Goal: Task Accomplishment & Management: Use online tool/utility

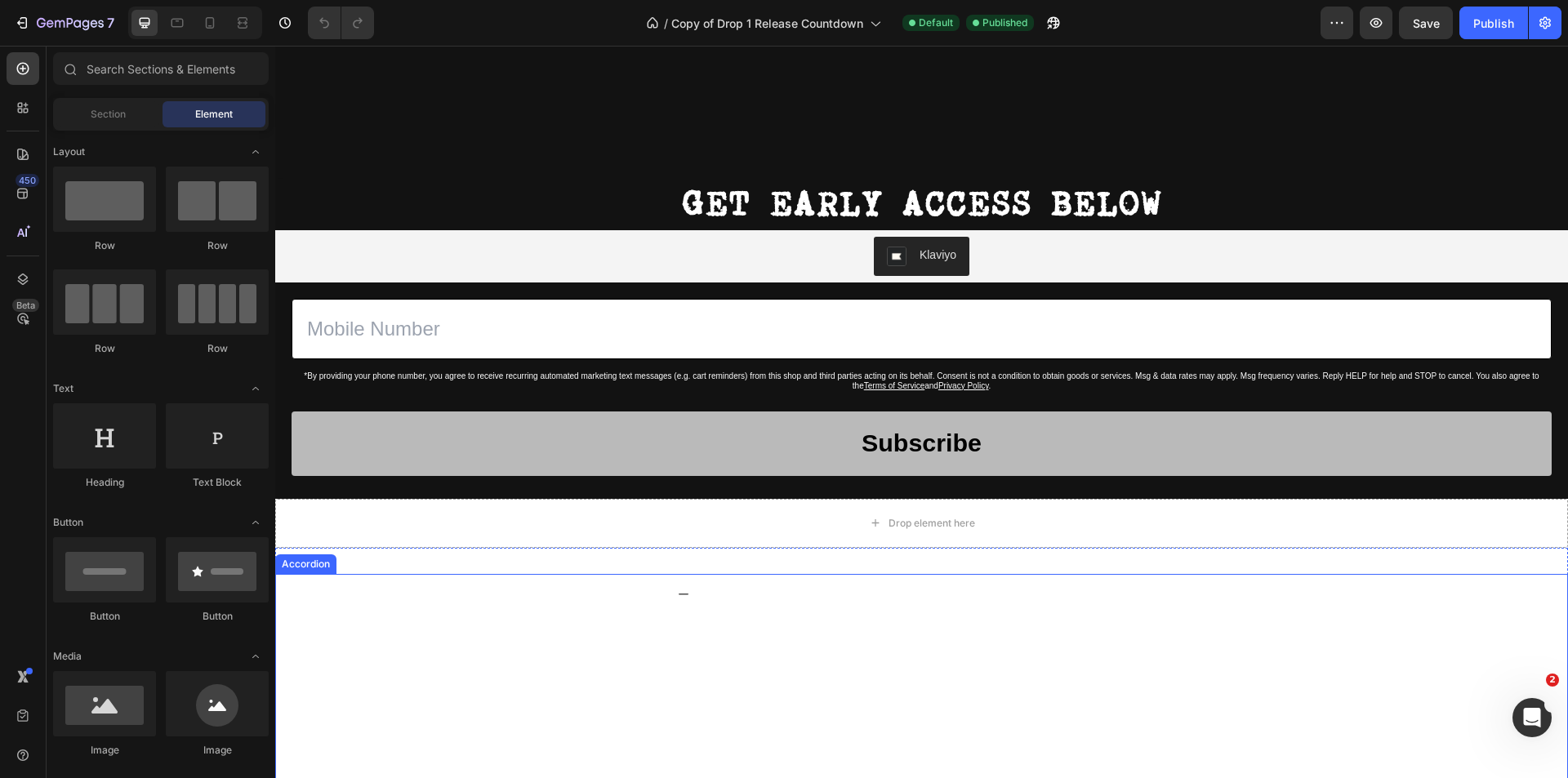
scroll to position [1664, 0]
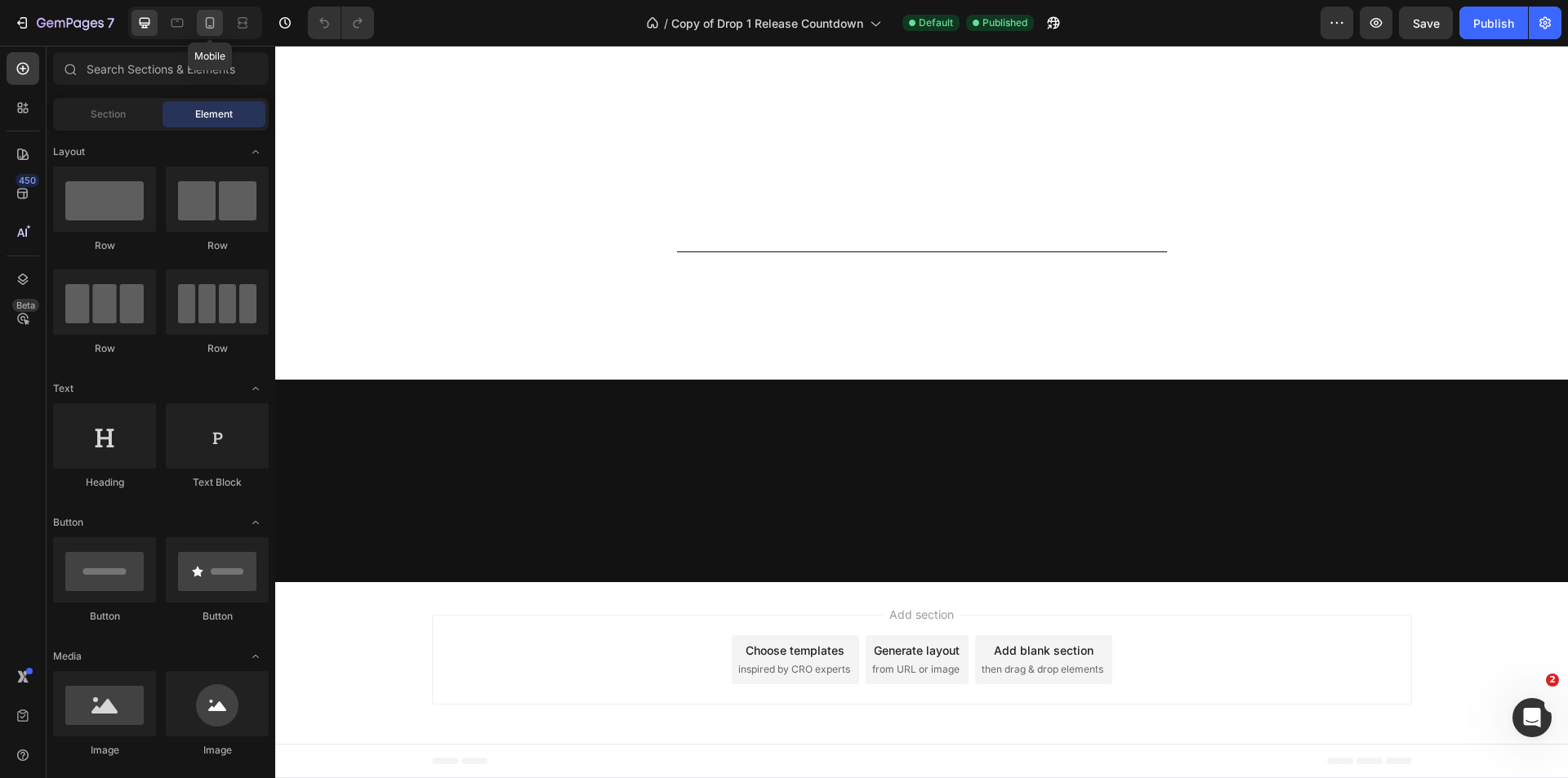
click at [201, 19] on div at bounding box center [210, 23] width 26 height 26
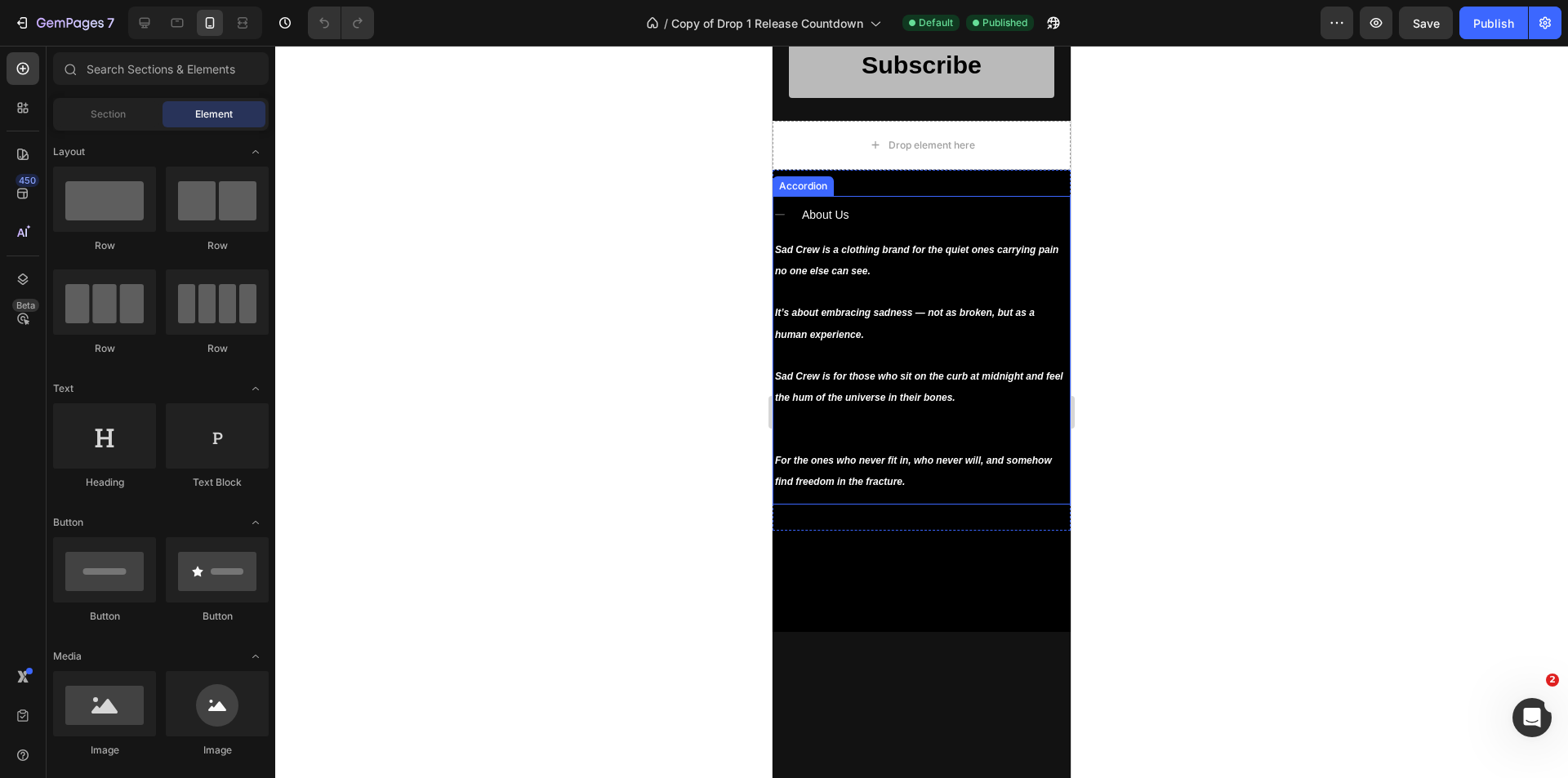
scroll to position [355, 0]
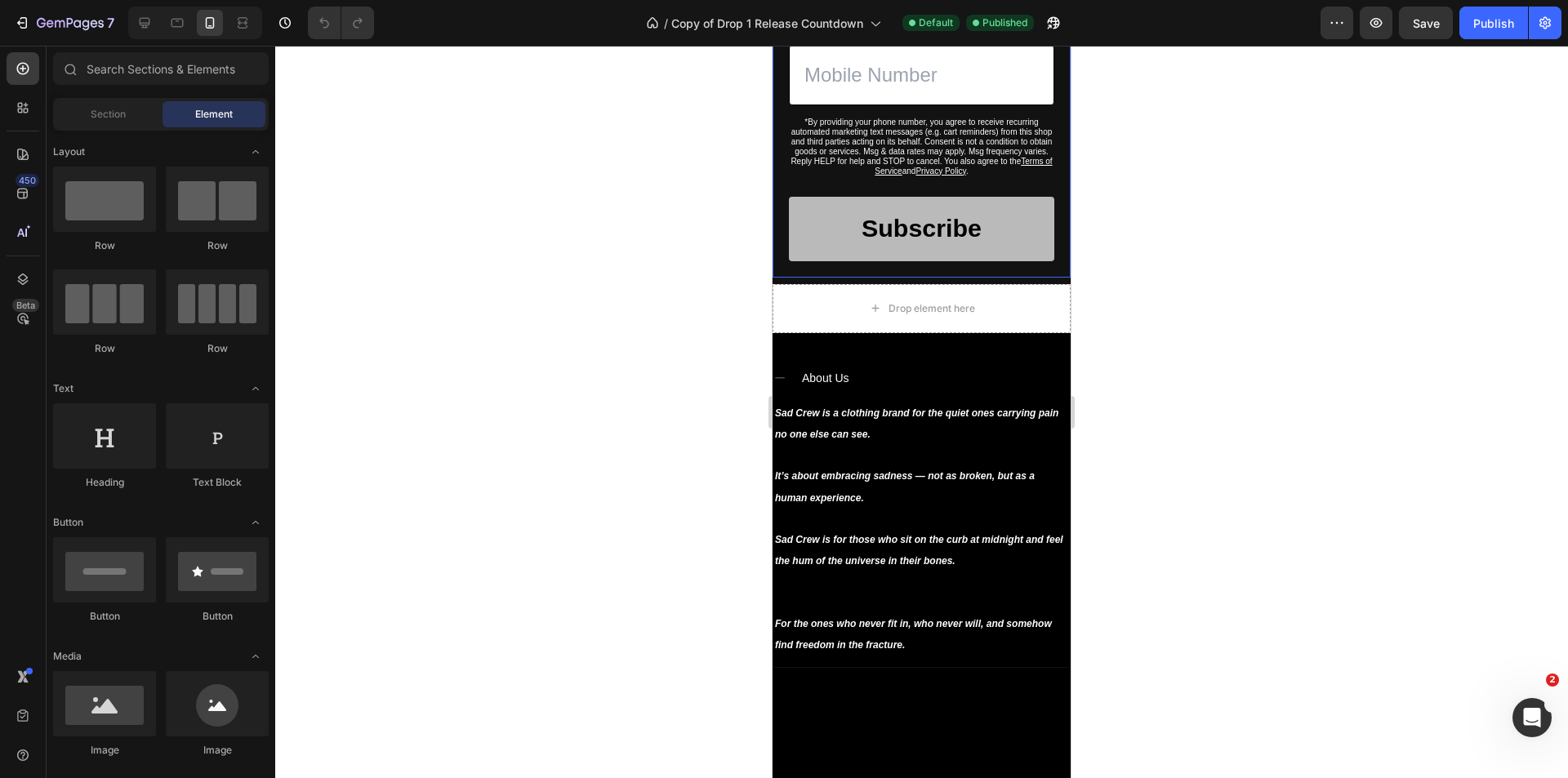
click at [794, 277] on div "*By providing your phone number, you agree to receive recurring automated marke…" at bounding box center [921, 153] width 298 height 249
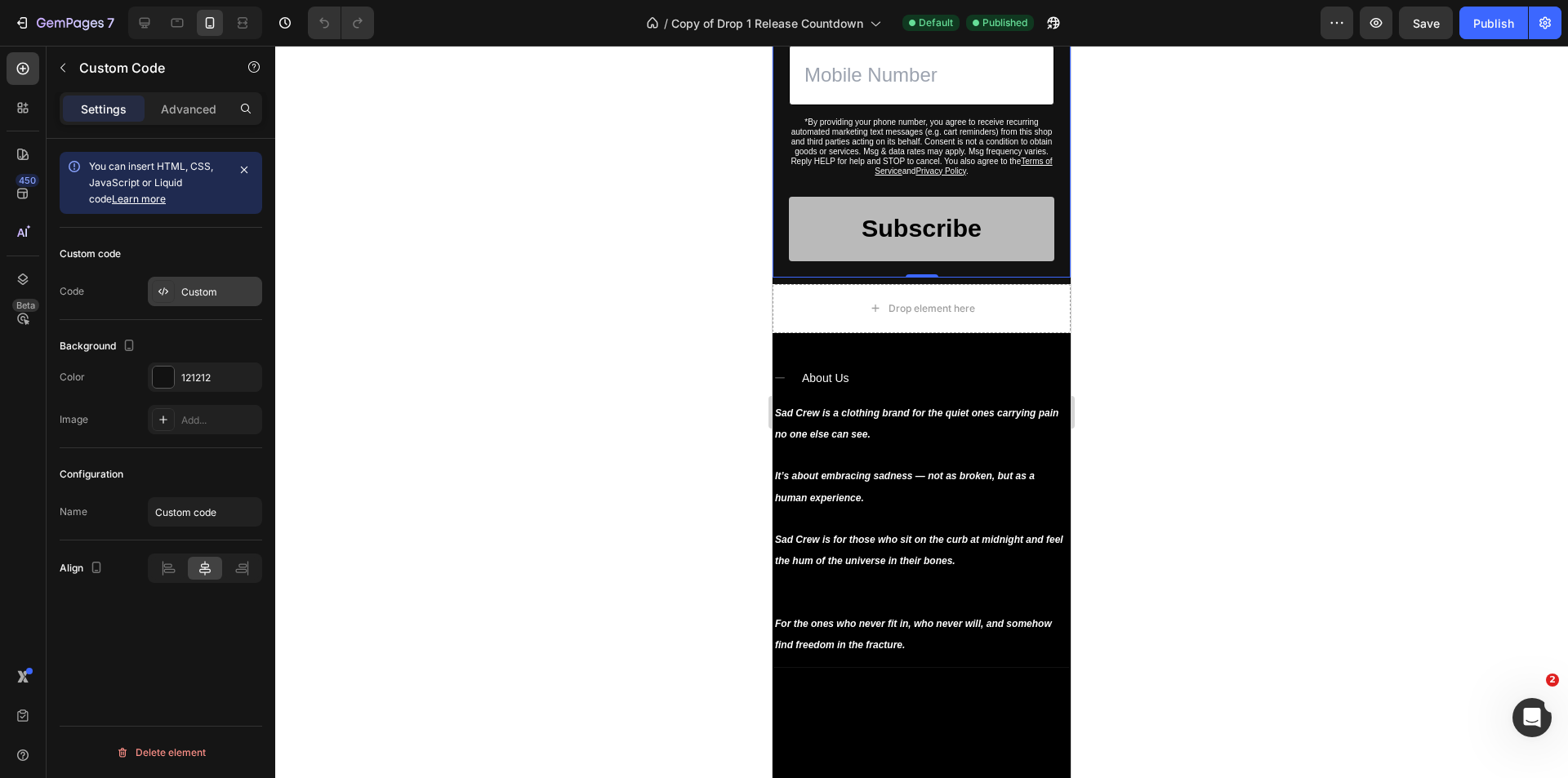
click at [190, 281] on div "Custom" at bounding box center [205, 291] width 114 height 30
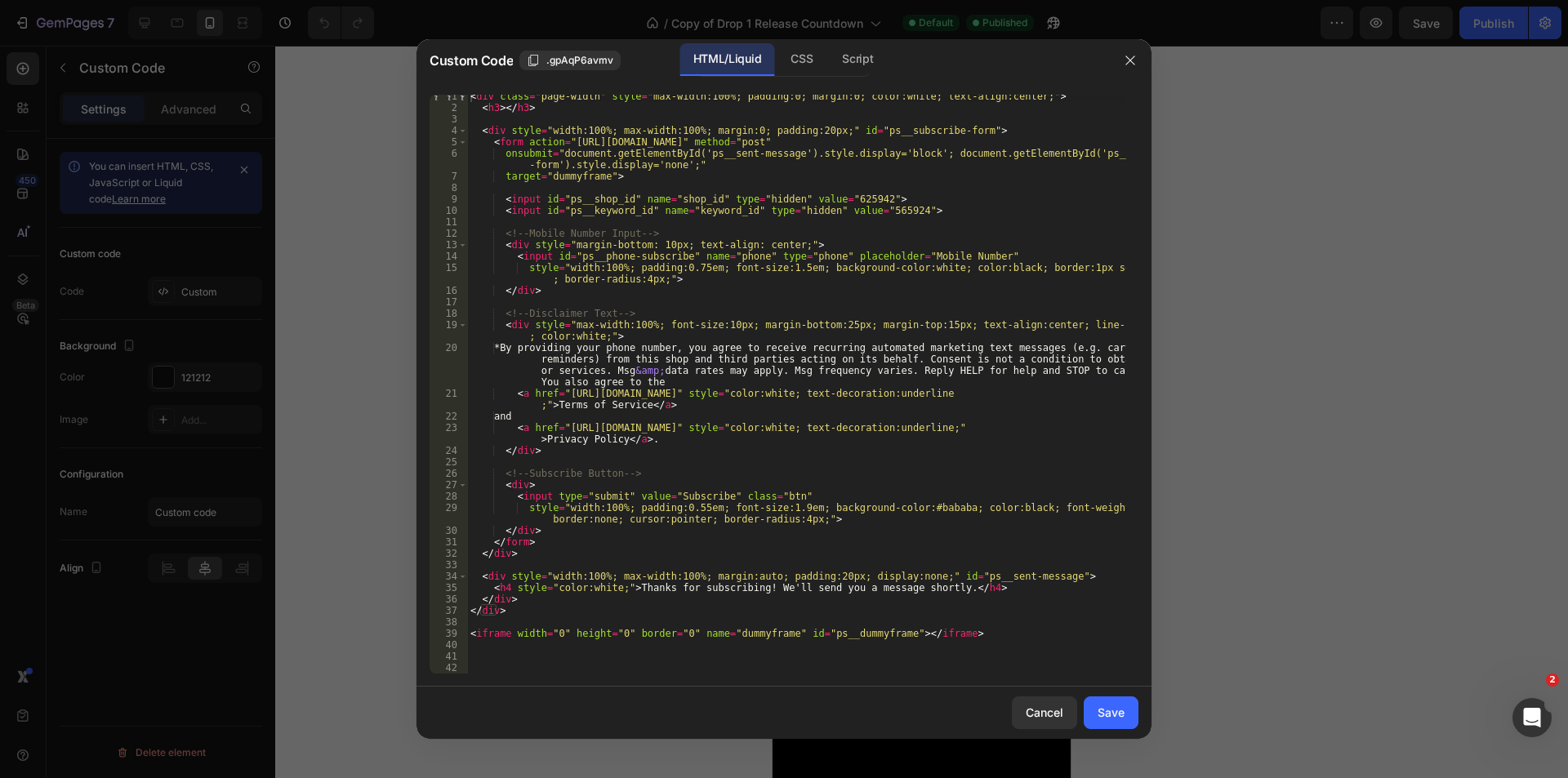
scroll to position [0, 0]
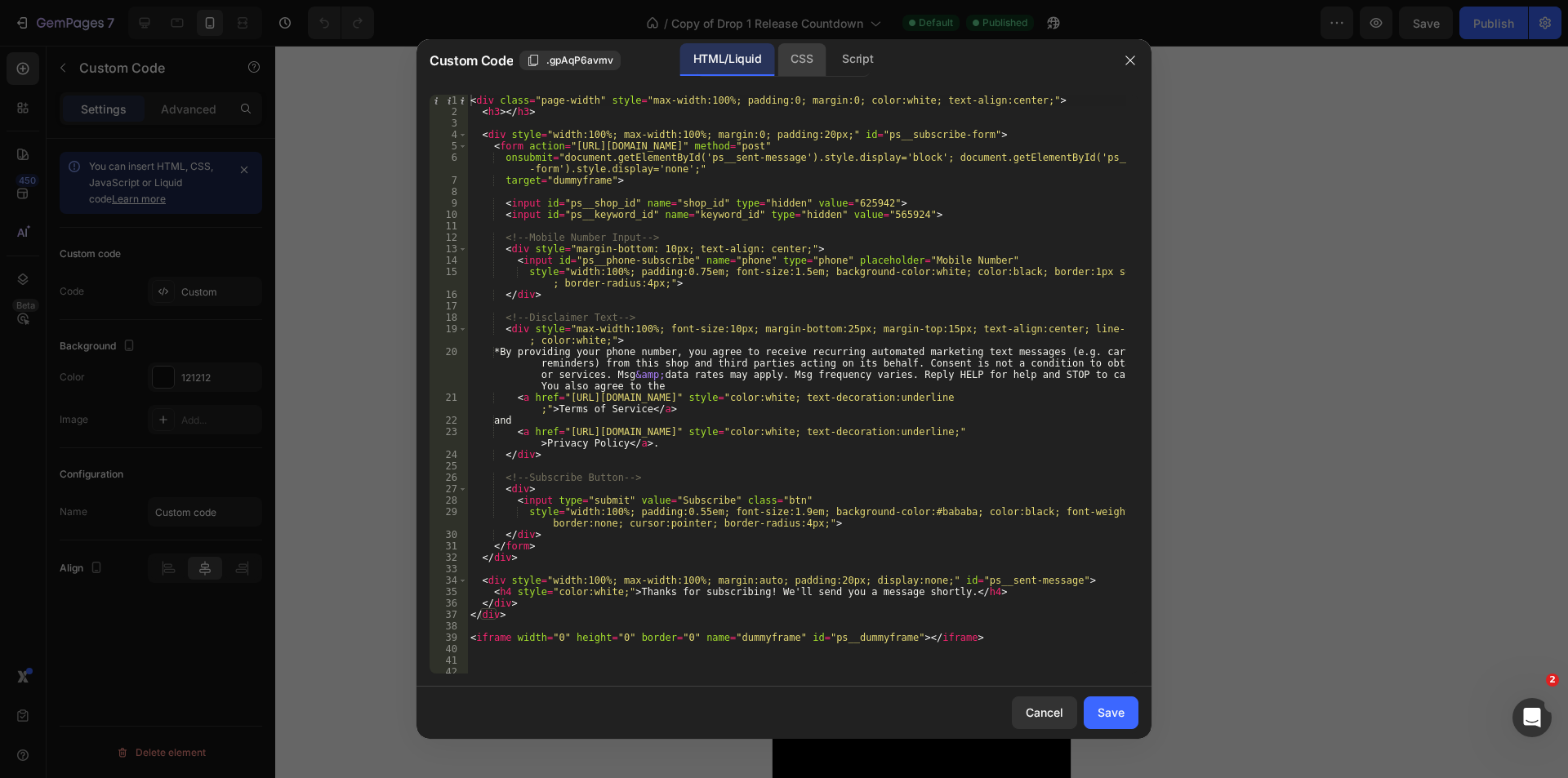
click at [799, 56] on div "CSS" at bounding box center [801, 59] width 48 height 32
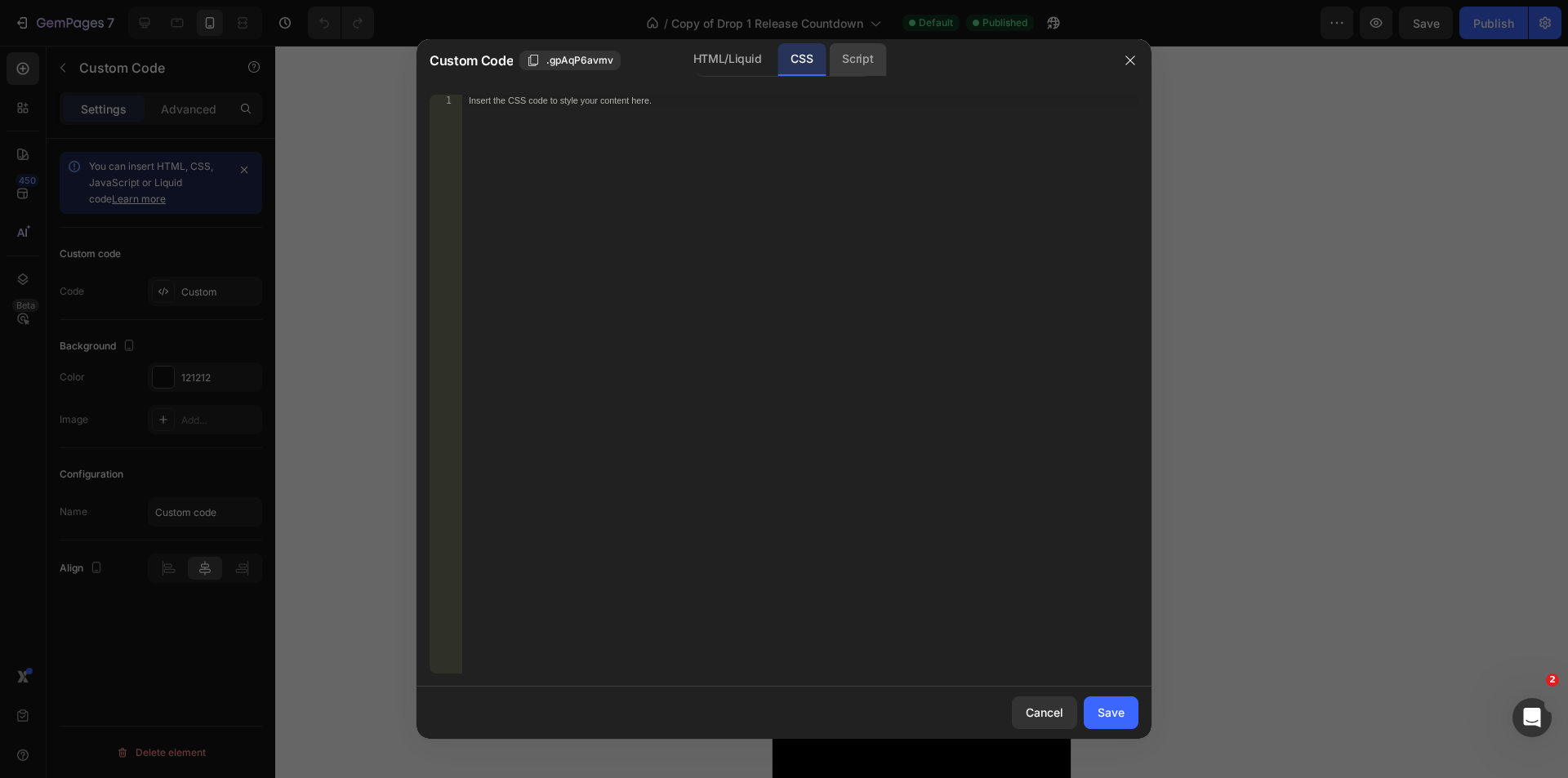
click at [880, 64] on div "Script" at bounding box center [857, 59] width 57 height 32
click at [694, 49] on div "HTML/Liquid" at bounding box center [727, 59] width 94 height 32
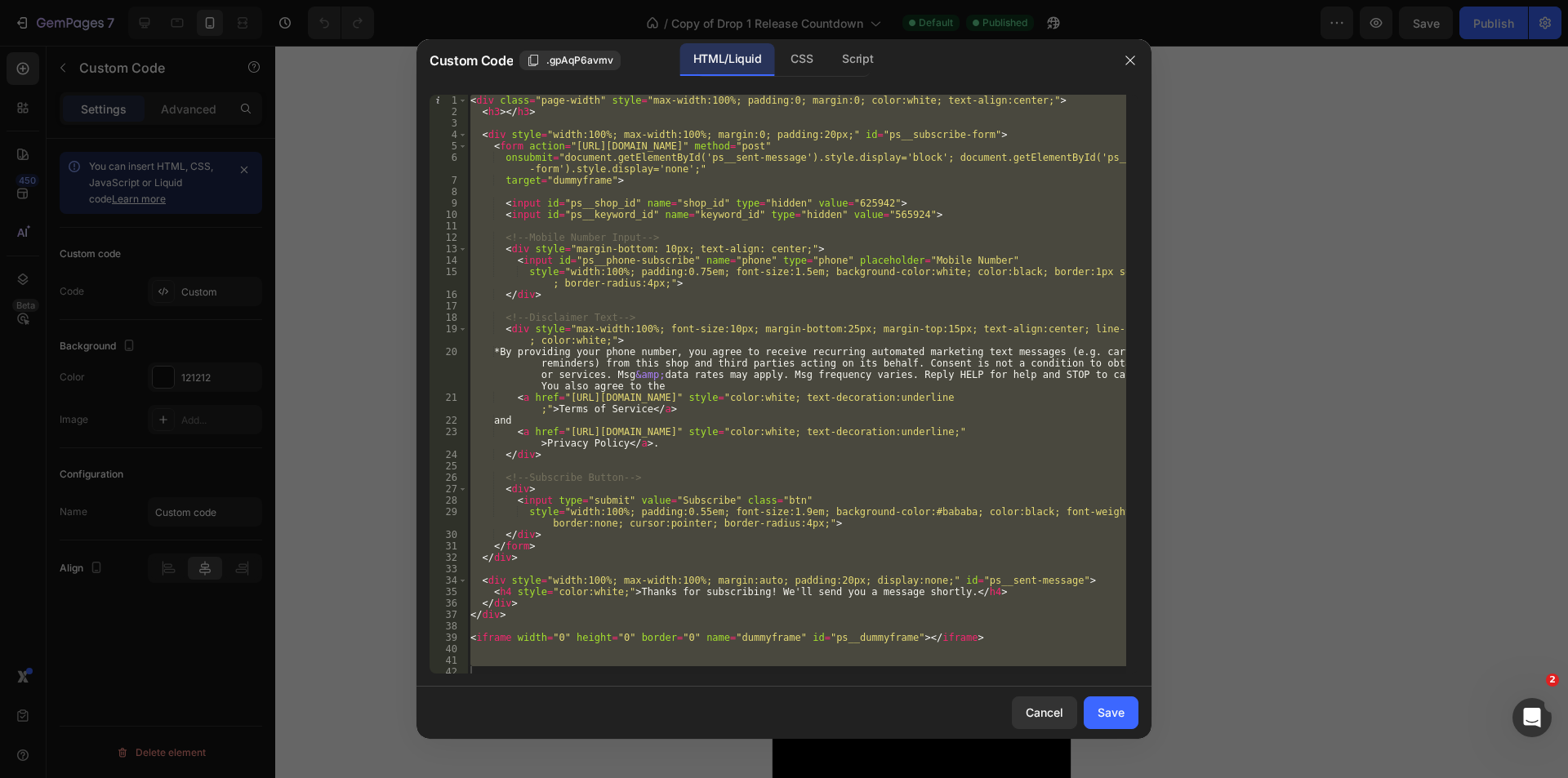
click at [1024, 74] on div "HTML/Liquid CSS Script" at bounding box center [939, 60] width 339 height 33
click at [1122, 61] on button "button" at bounding box center [1130, 60] width 26 height 26
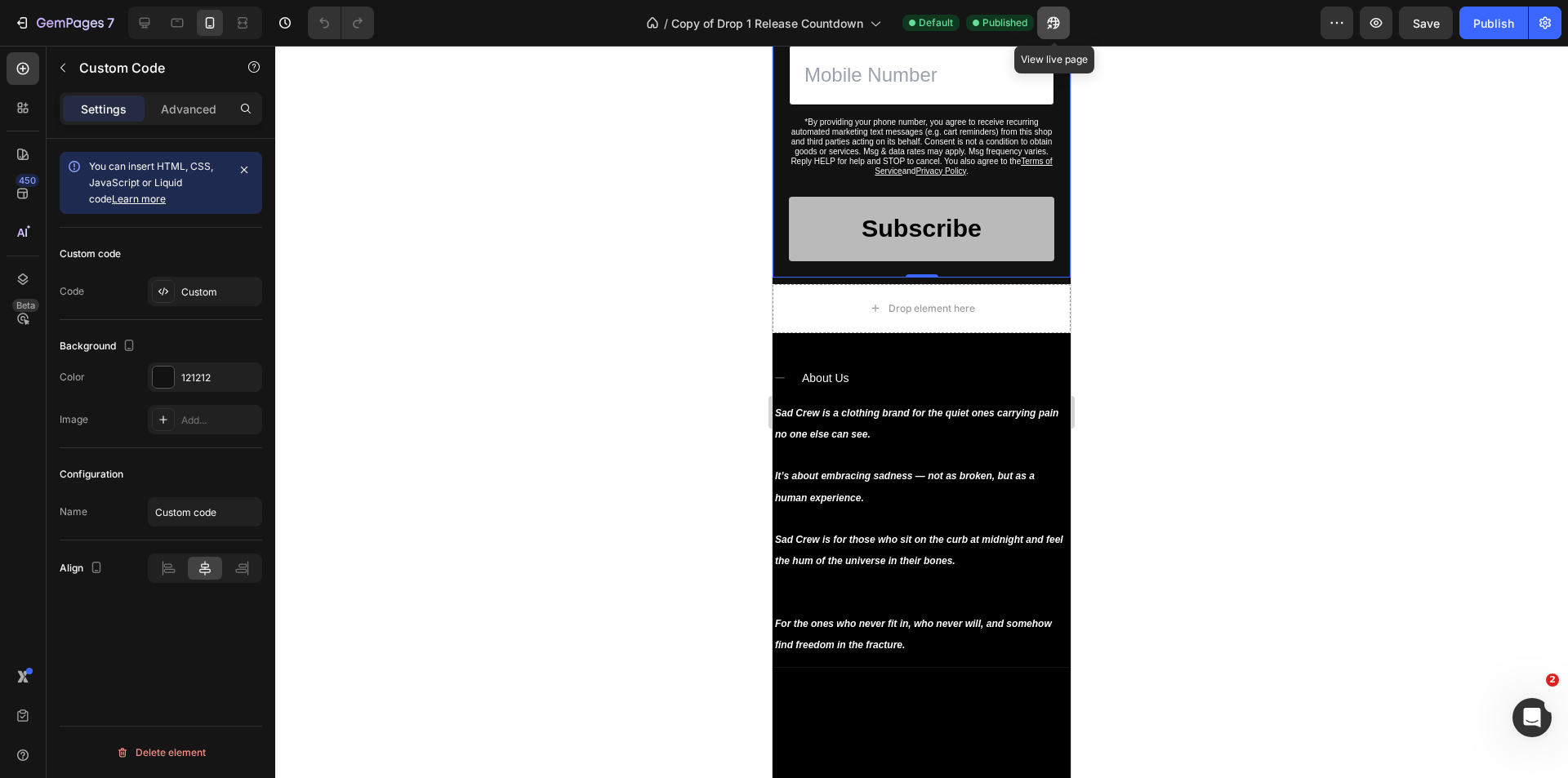
click at [1051, 27] on icon "button" at bounding box center [1050, 26] width 4 height 4
click at [183, 286] on div "Custom" at bounding box center [219, 292] width 77 height 15
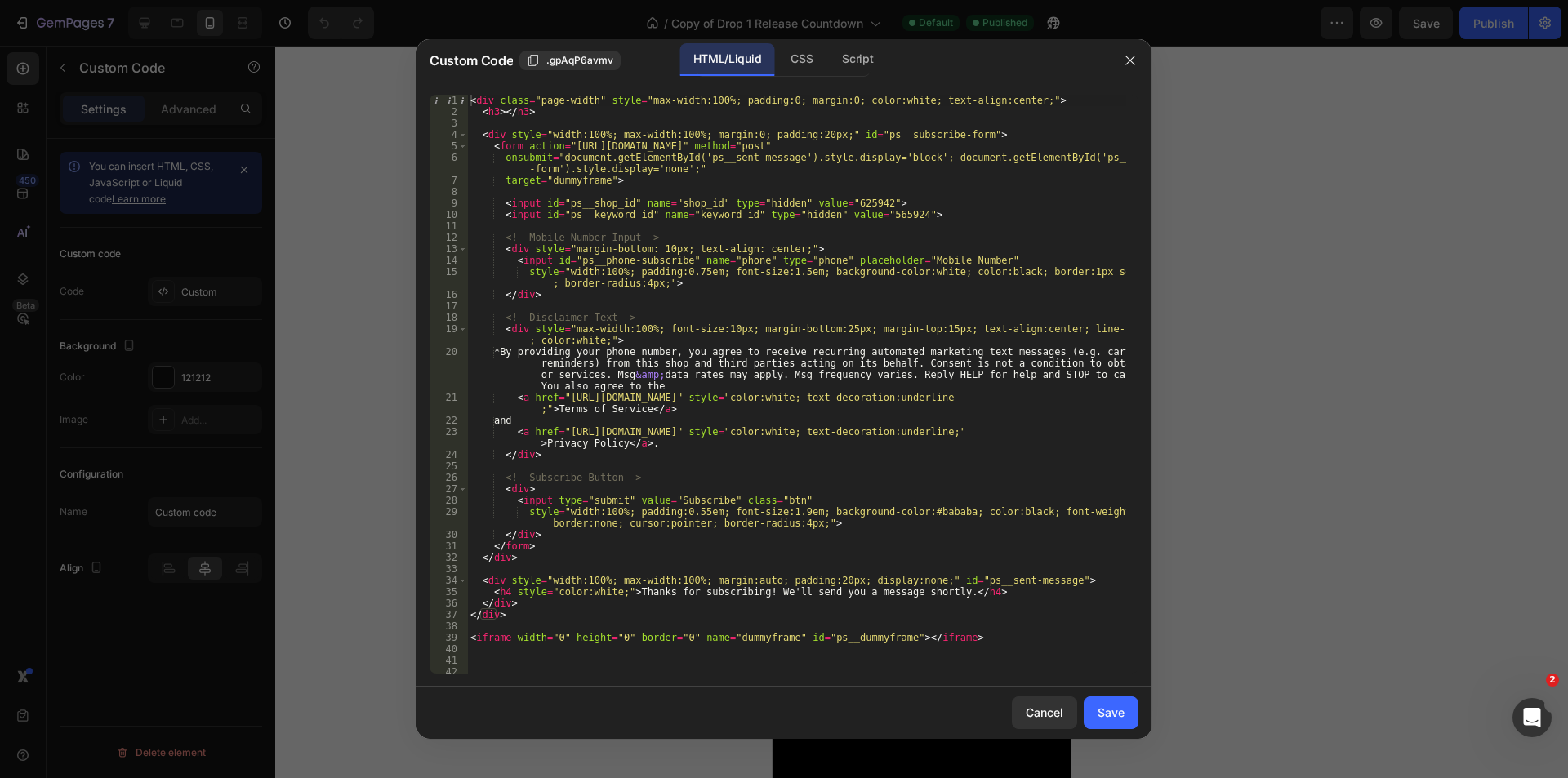
scroll to position [4, 0]
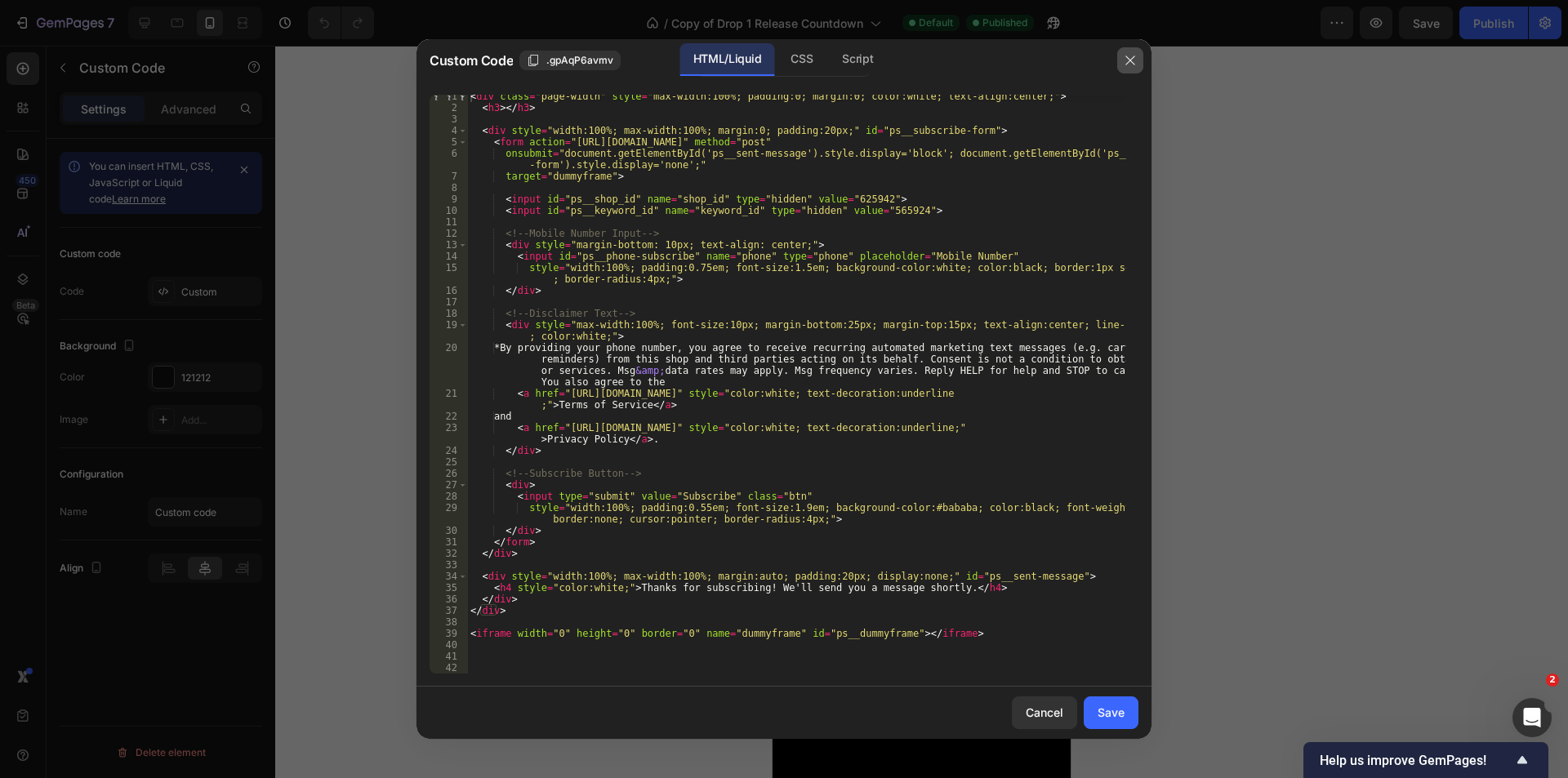
click at [1133, 60] on icon "button" at bounding box center [1130, 60] width 13 height 13
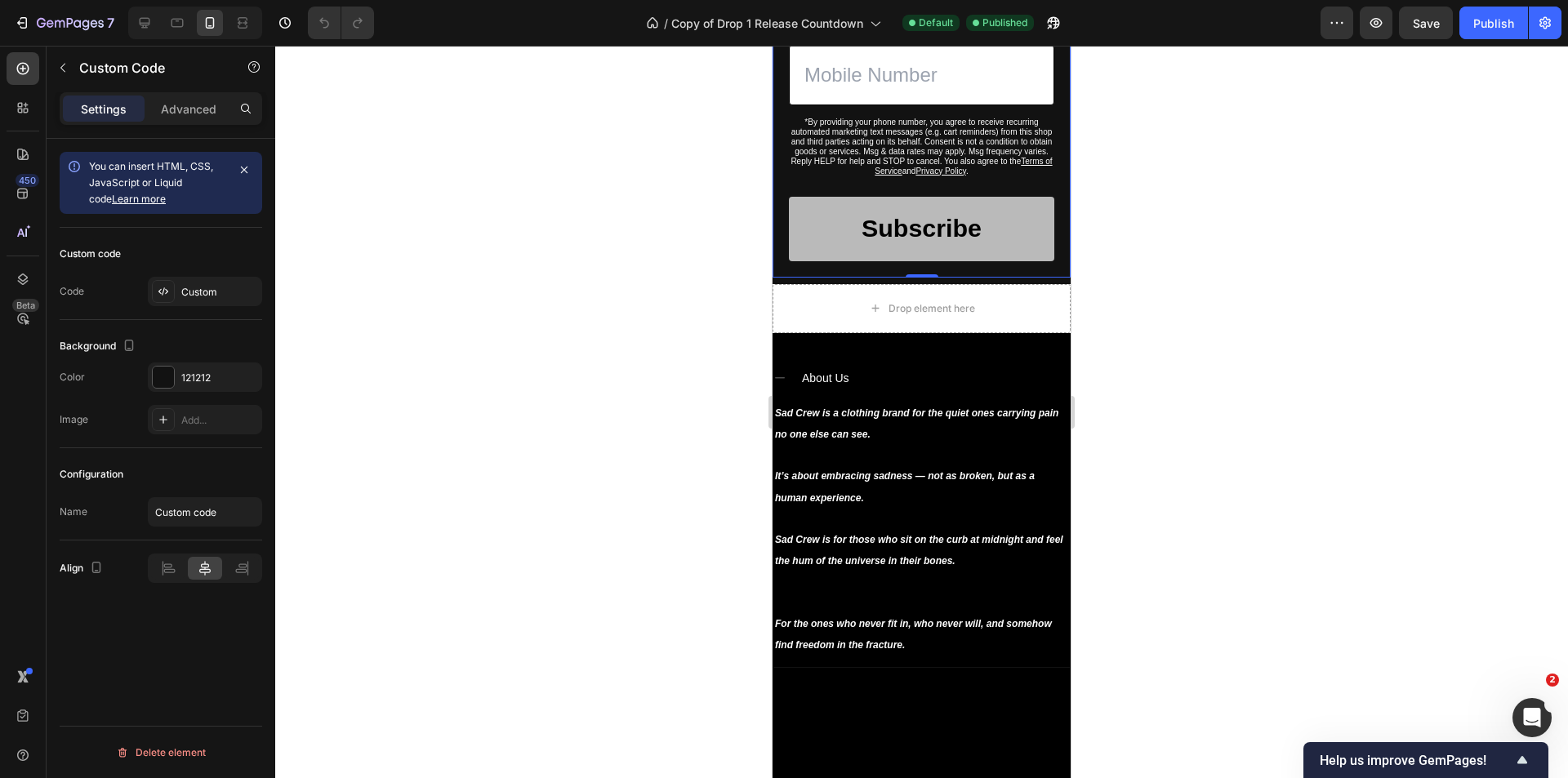
click at [1036, 262] on form "*By providing your phone number, you agree to receive recurring automated marke…" at bounding box center [921, 152] width 266 height 216
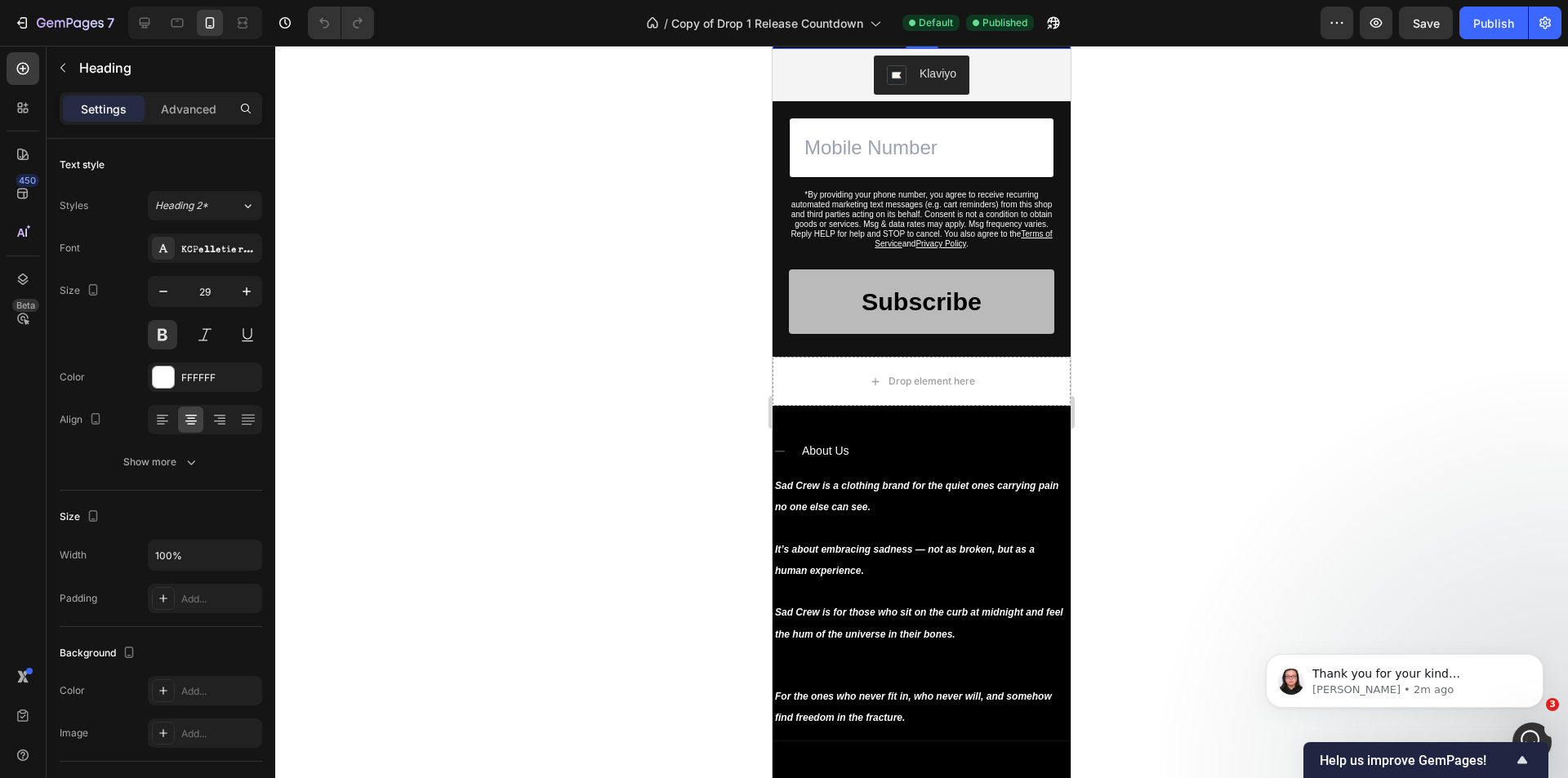
scroll to position [0, 0]
